Goal: Task Accomplishment & Management: Manage account settings

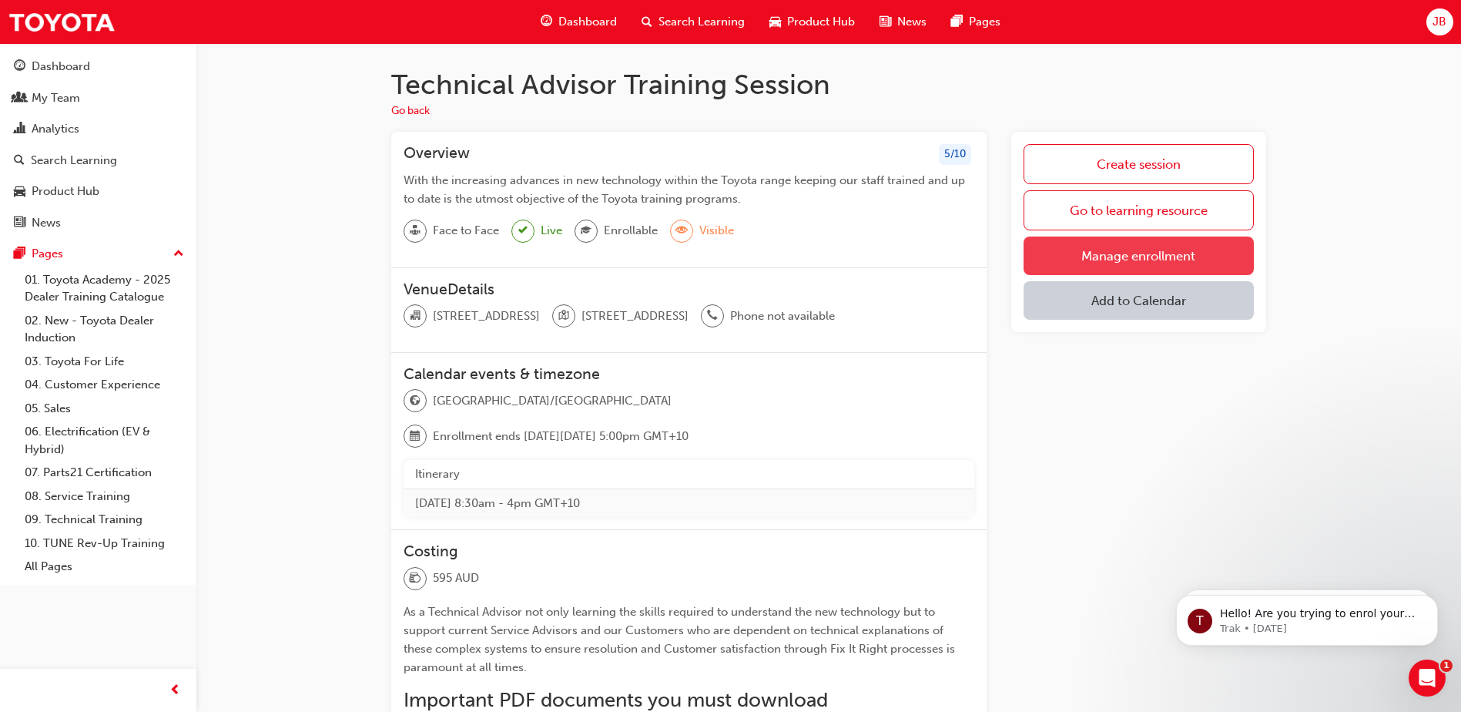
click at [1120, 250] on link "Manage enrollment" at bounding box center [1139, 255] width 230 height 39
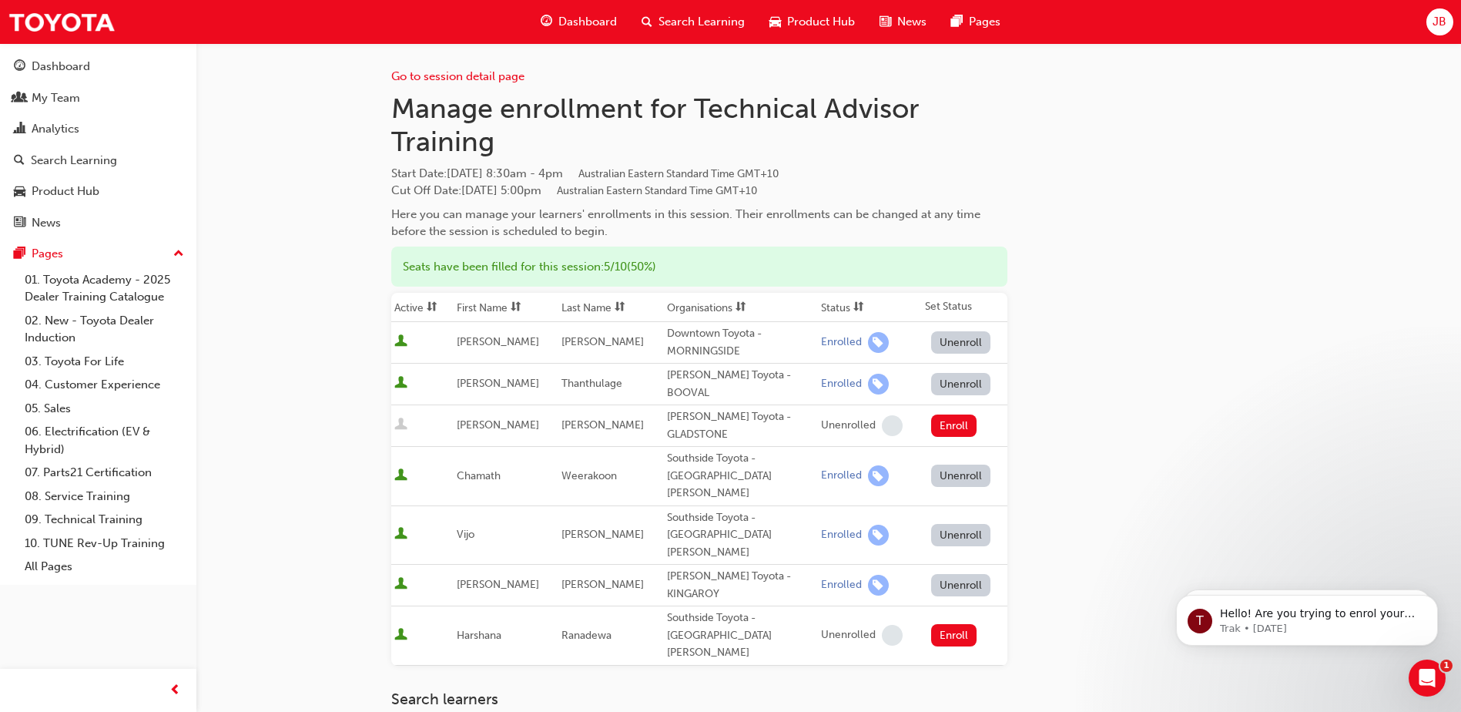
click at [1161, 395] on div "Go to session detail page Manage enrollment for Technical Advisor Training Star…" at bounding box center [828, 480] width 875 height 874
click at [76, 69] on div "Dashboard" at bounding box center [61, 67] width 59 height 18
